Goal: Find specific page/section: Find specific page/section

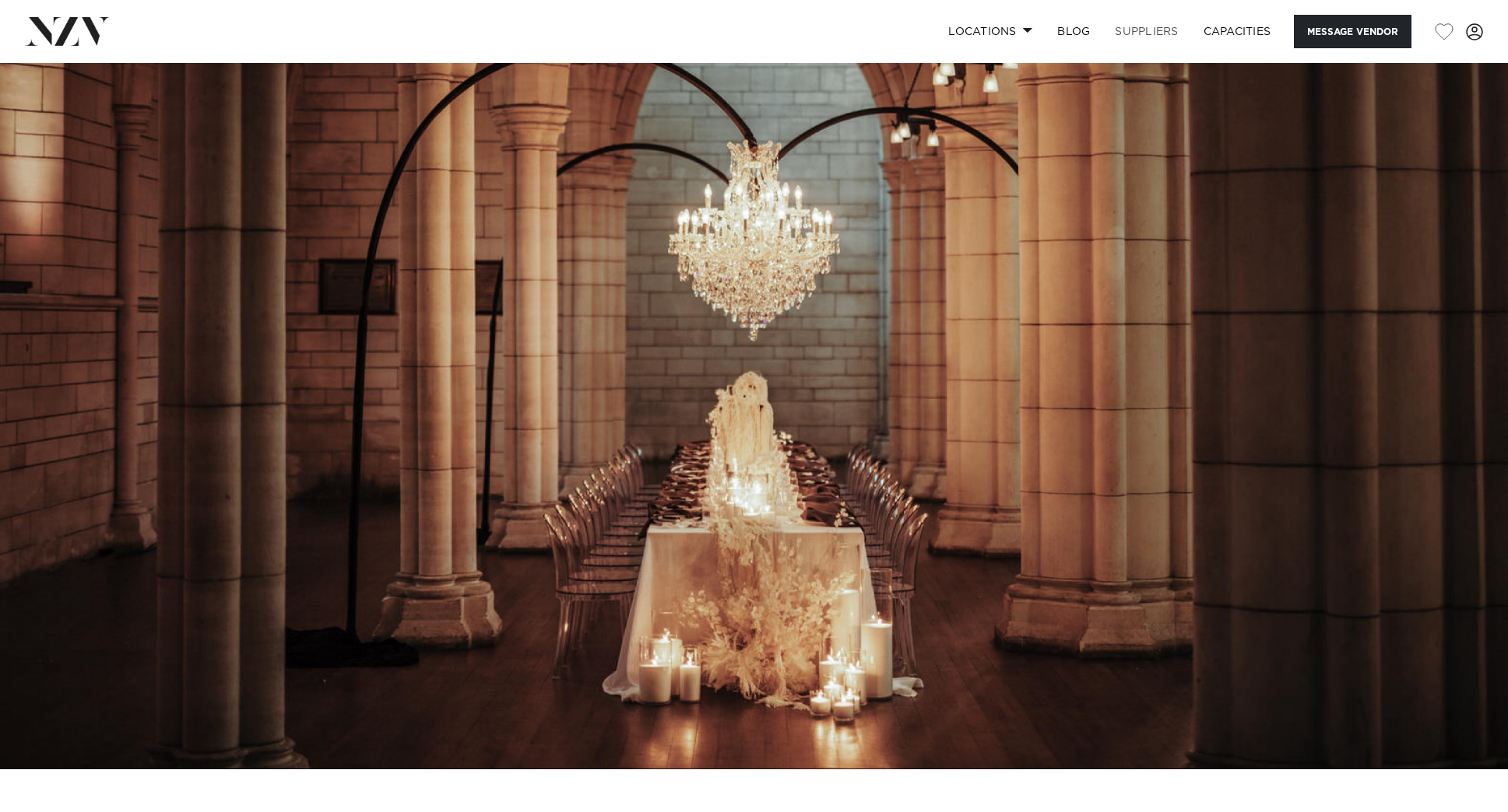
click at [1165, 30] on link "SUPPLIERS" at bounding box center [1146, 32] width 88 height 34
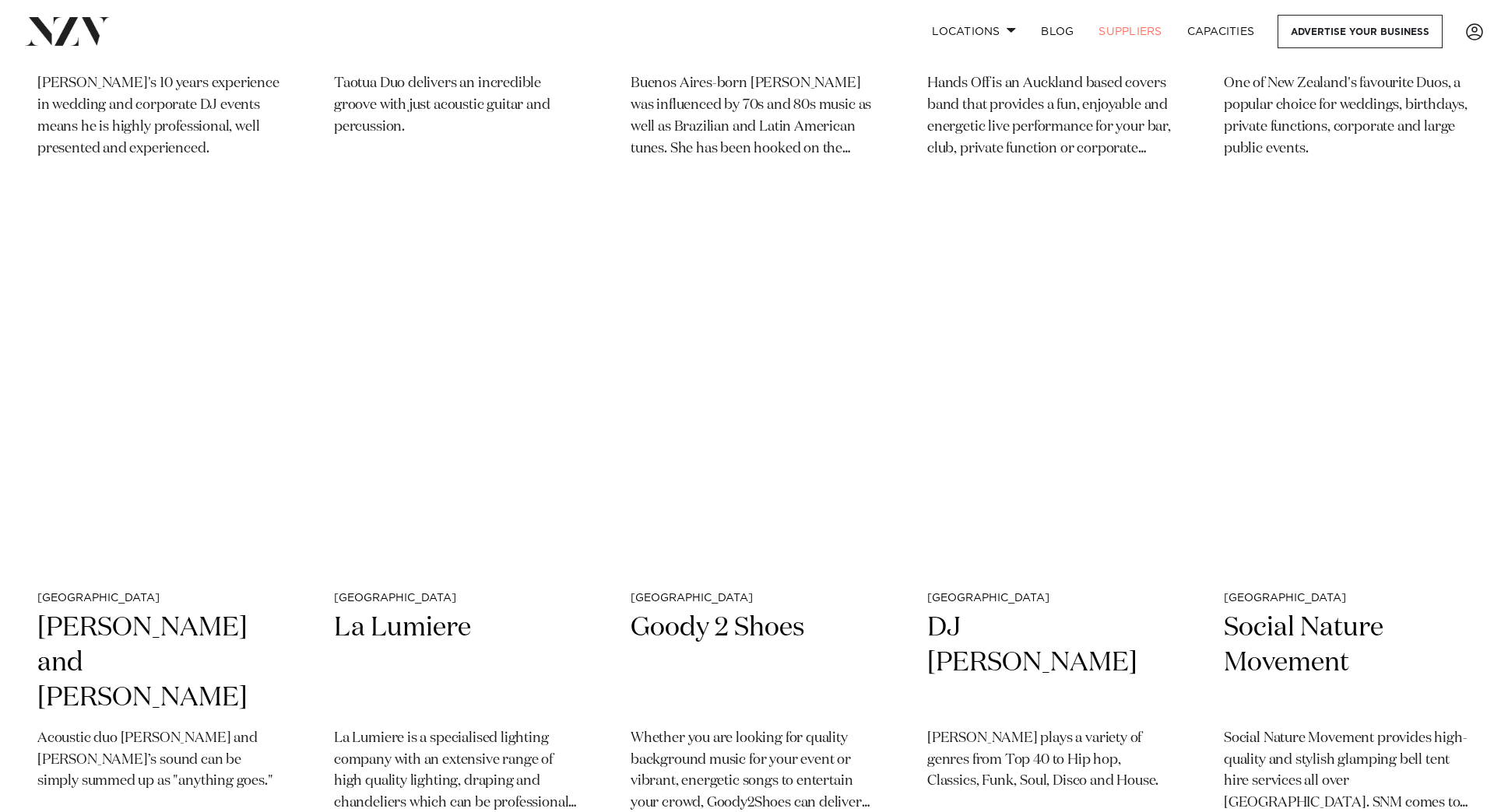
scroll to position [5542, 0]
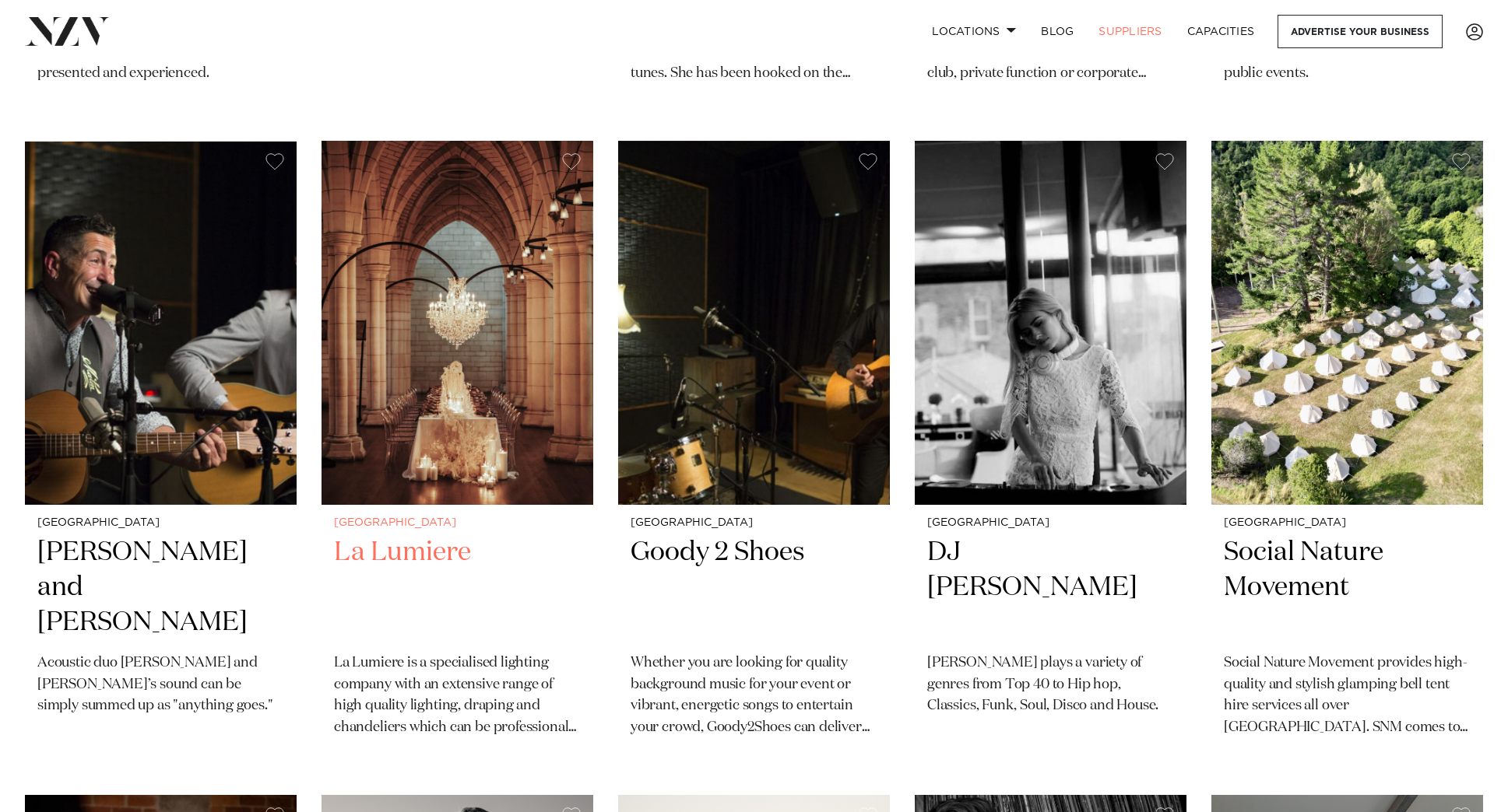
click at [431, 556] on h2 "La Lumiere" at bounding box center [457, 588] width 247 height 105
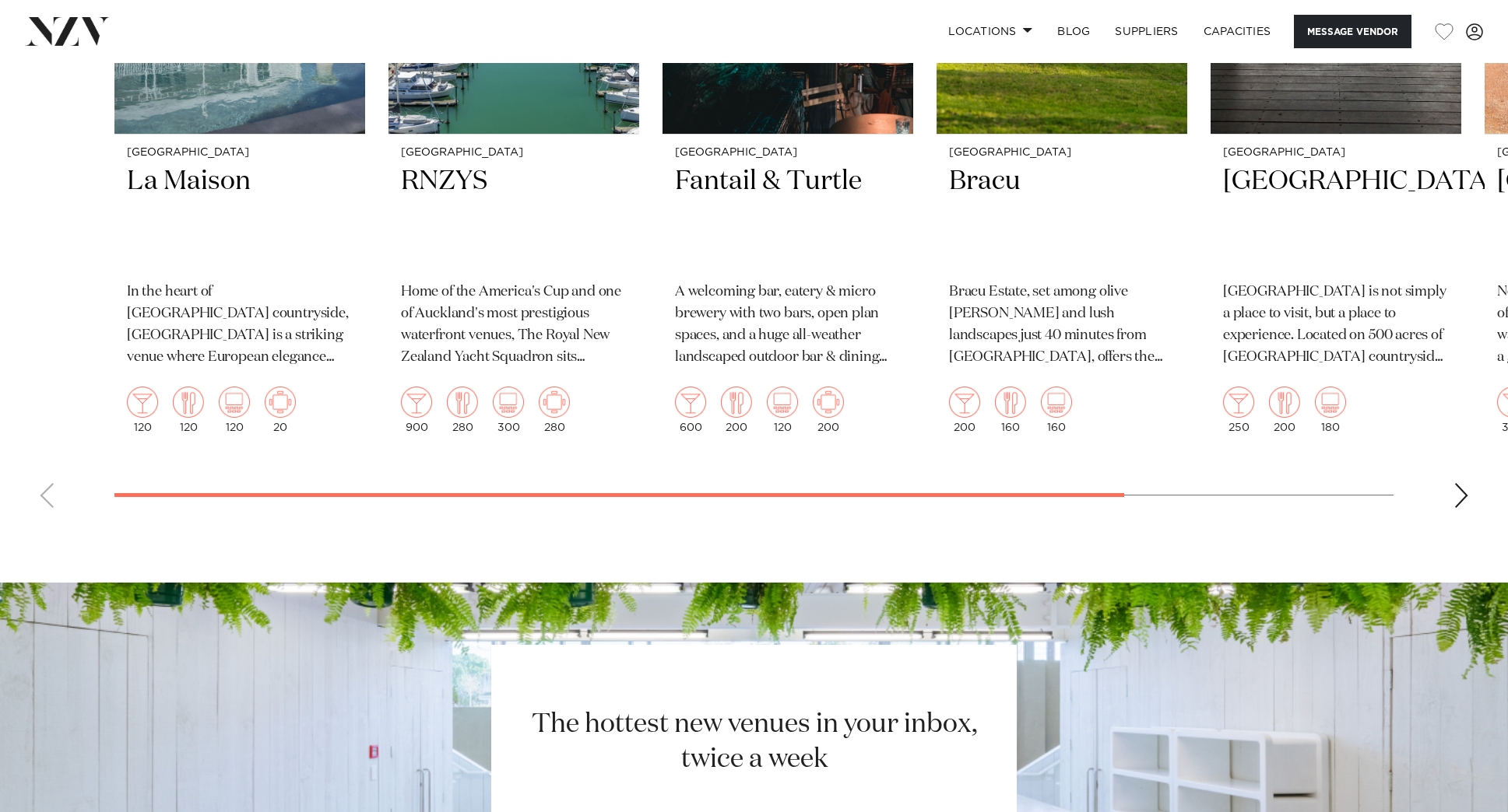
scroll to position [2150, 0]
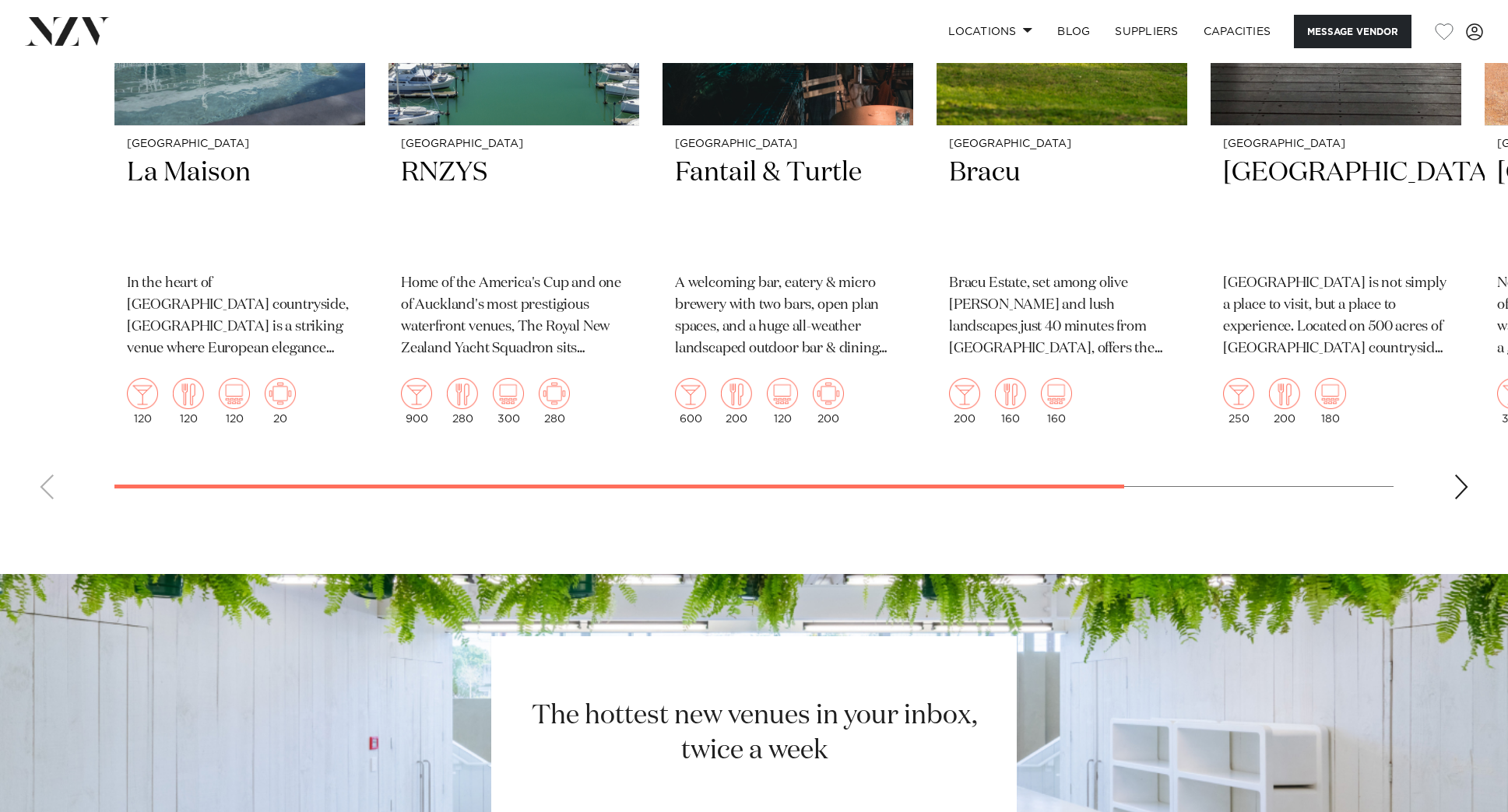
click at [1457, 489] on div "Next slide" at bounding box center [1462, 486] width 16 height 25
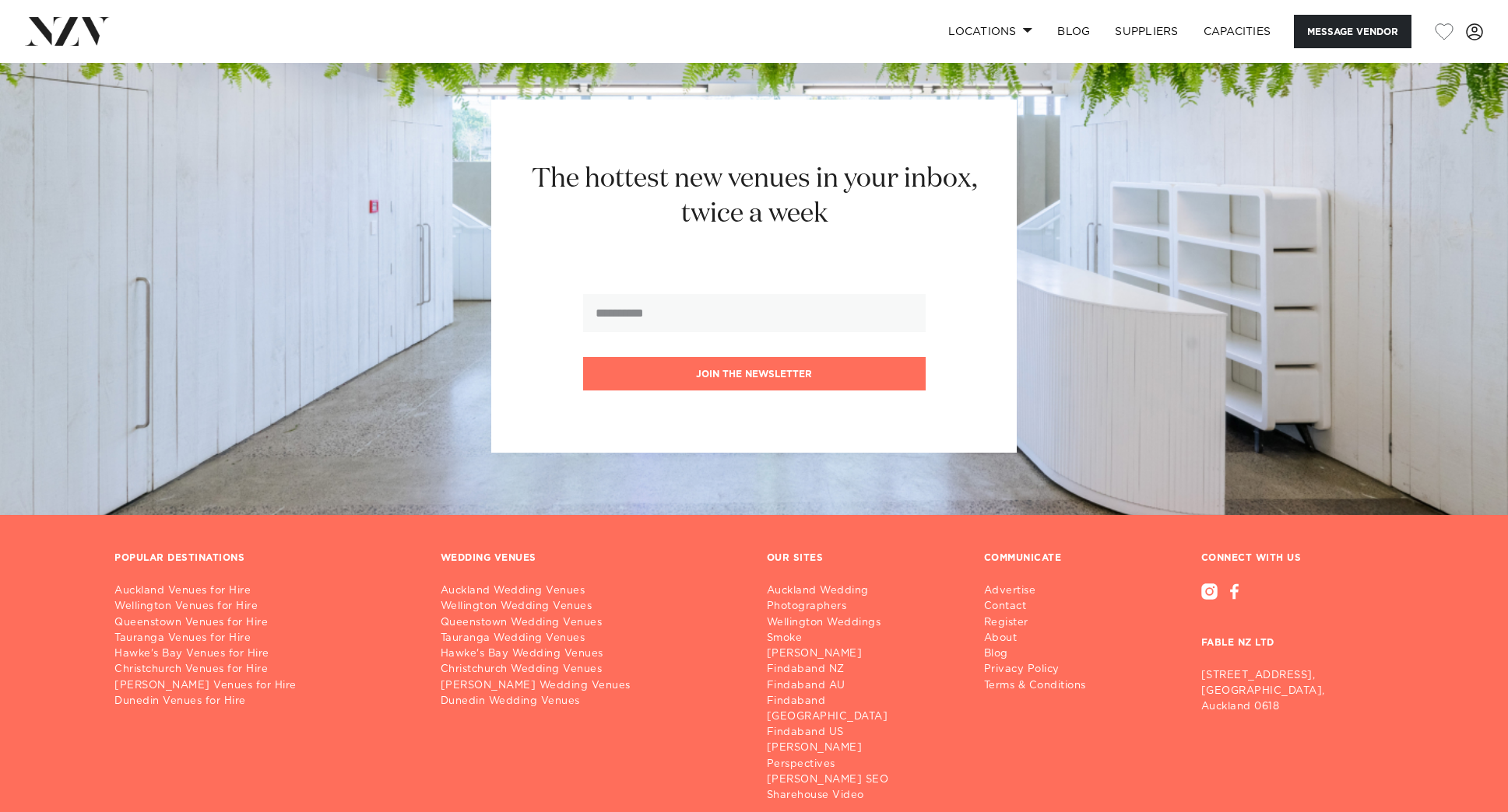
scroll to position [2783, 0]
